Goal: Information Seeking & Learning: Learn about a topic

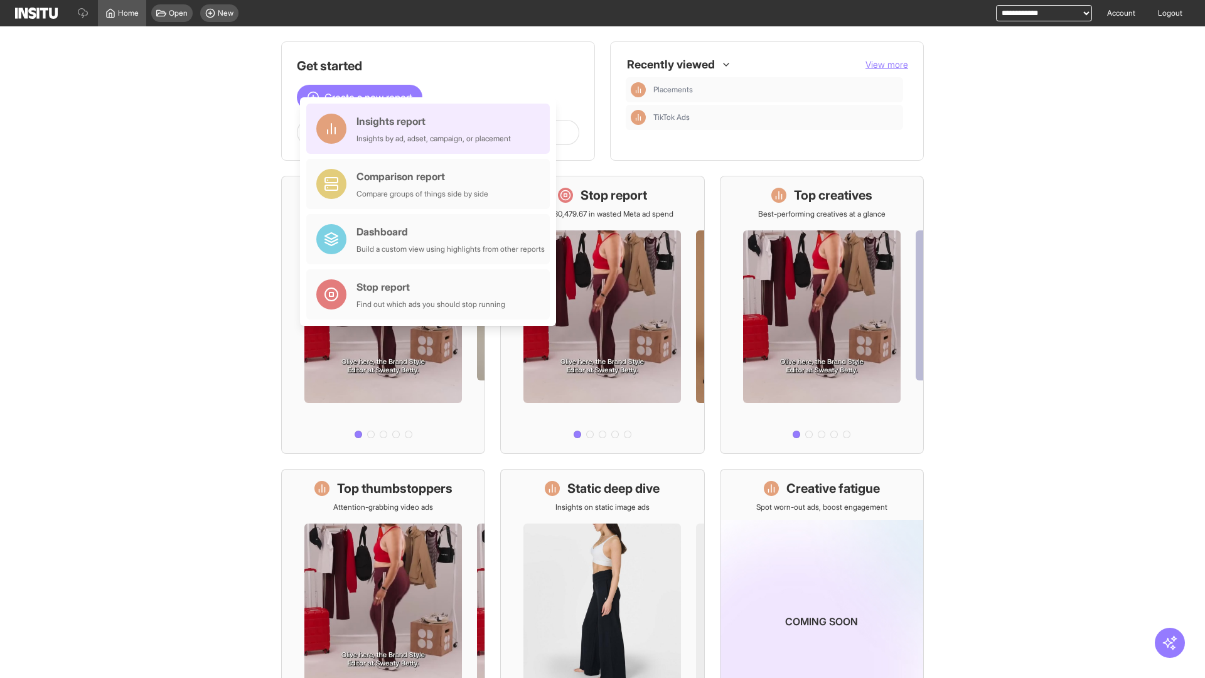
click at [431, 129] on div "Insights report Insights by ad, adset, campaign, or placement" at bounding box center [434, 129] width 154 height 30
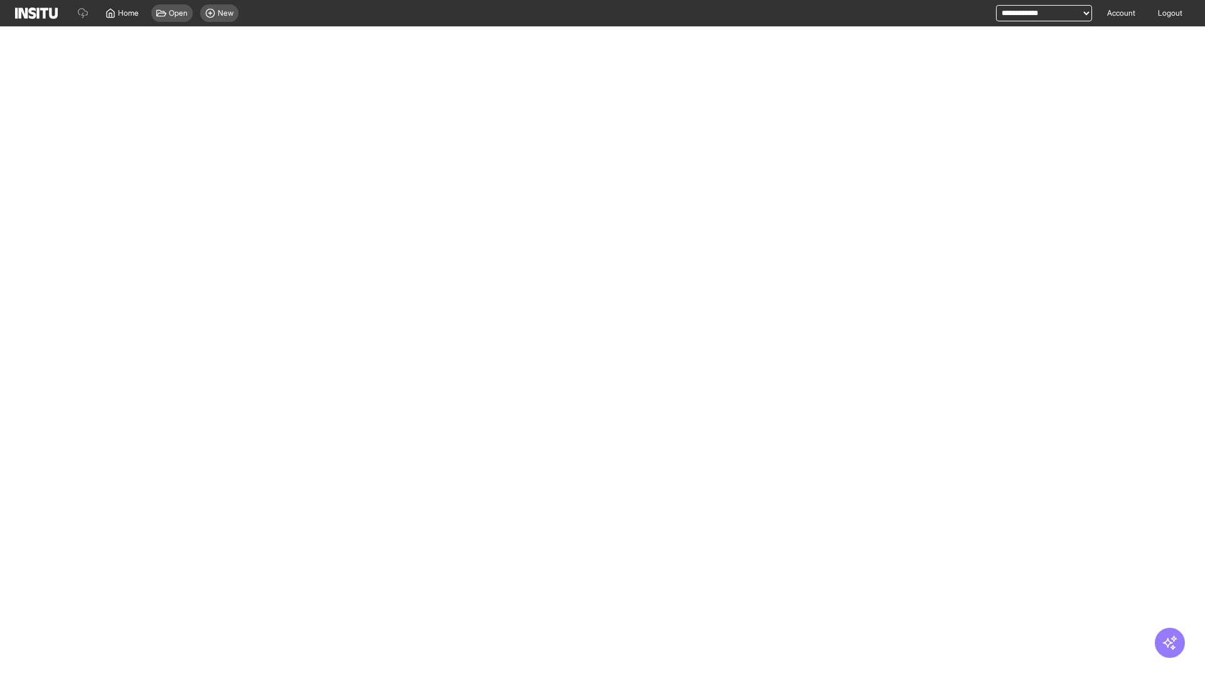
select select "**"
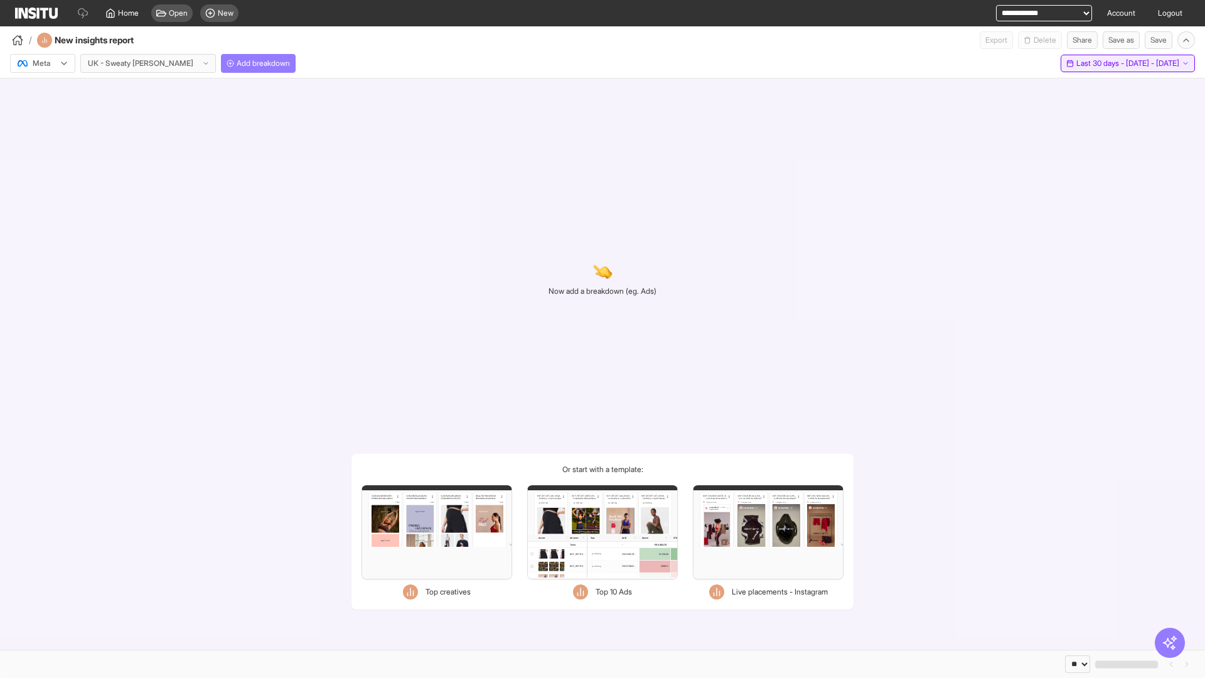
click at [1098, 63] on span "Last 30 days - [DATE] - [DATE]" at bounding box center [1127, 63] width 103 height 10
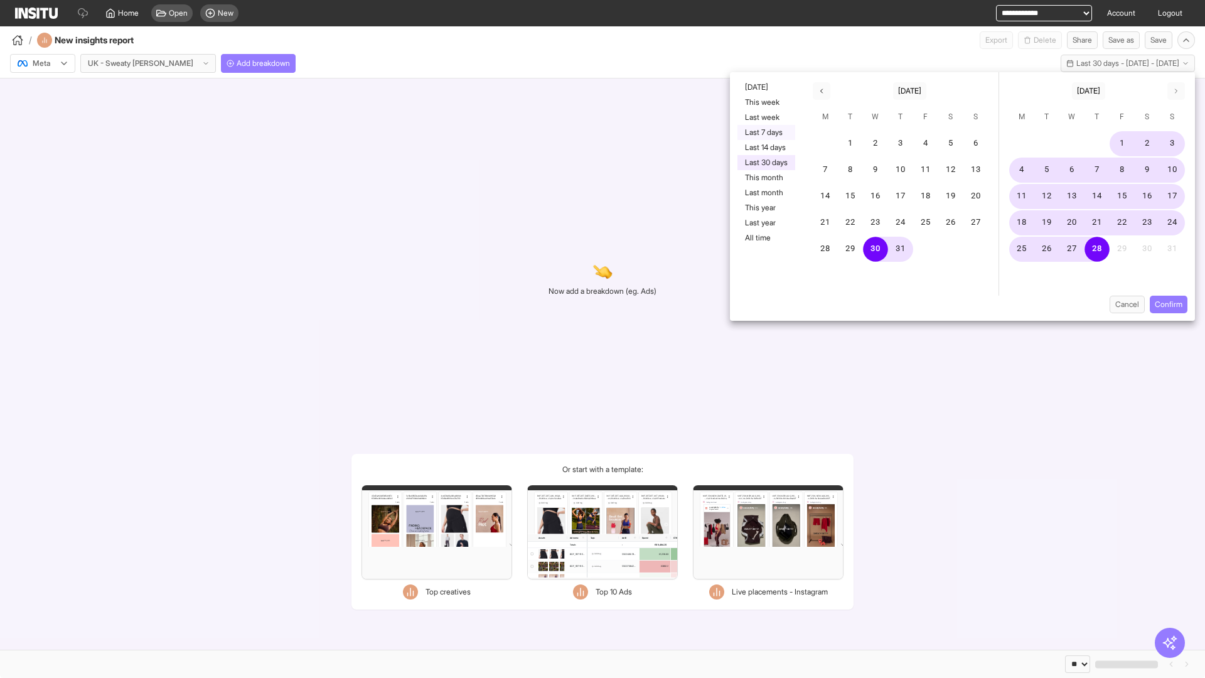
click at [765, 132] on button "Last 7 days" at bounding box center [767, 132] width 58 height 15
